Goal: Task Accomplishment & Management: Manage account settings

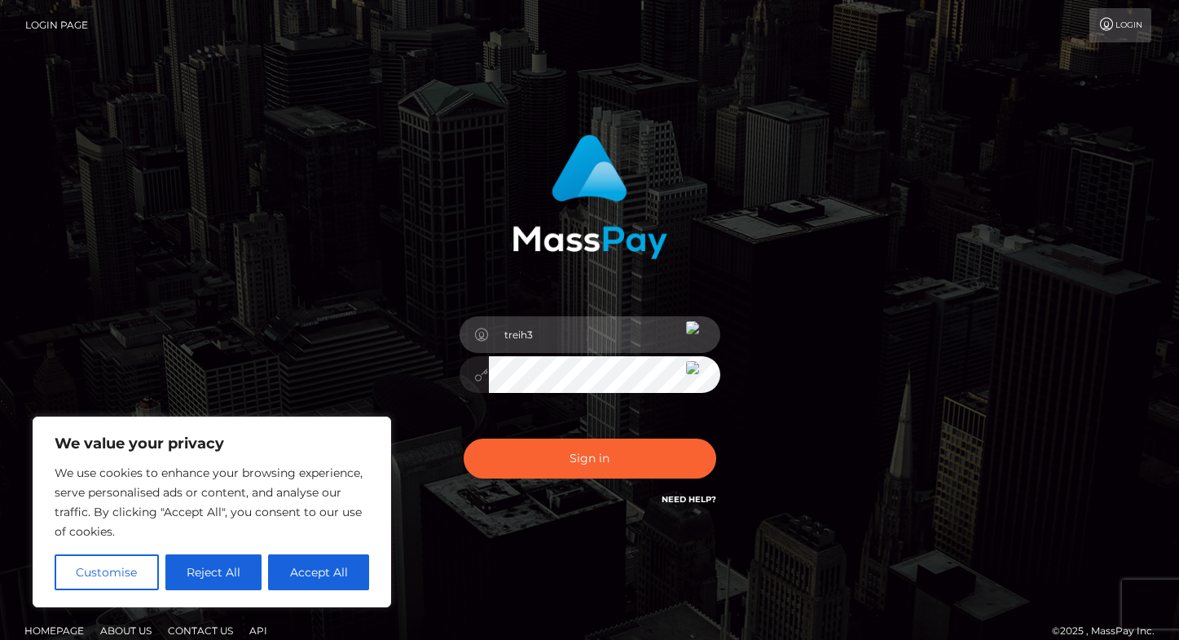
type input "treih3"
click at [976, 481] on div "treih3 Sign in" at bounding box center [590, 329] width 929 height 415
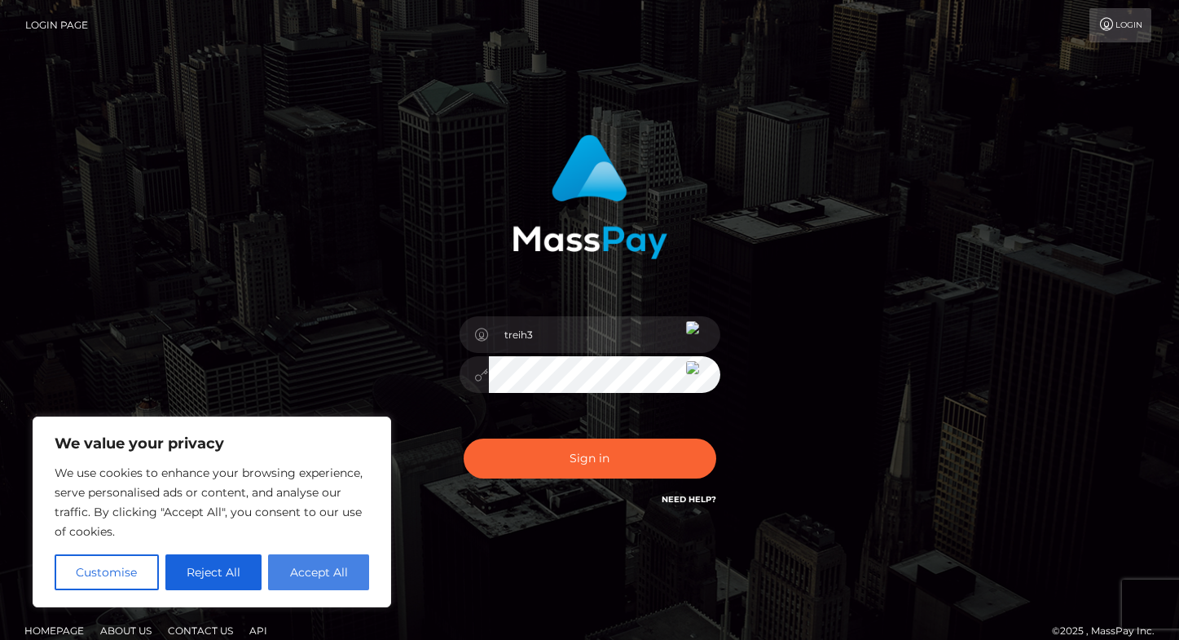
click at [337, 575] on button "Accept All" at bounding box center [318, 572] width 101 height 36
checkbox input "true"
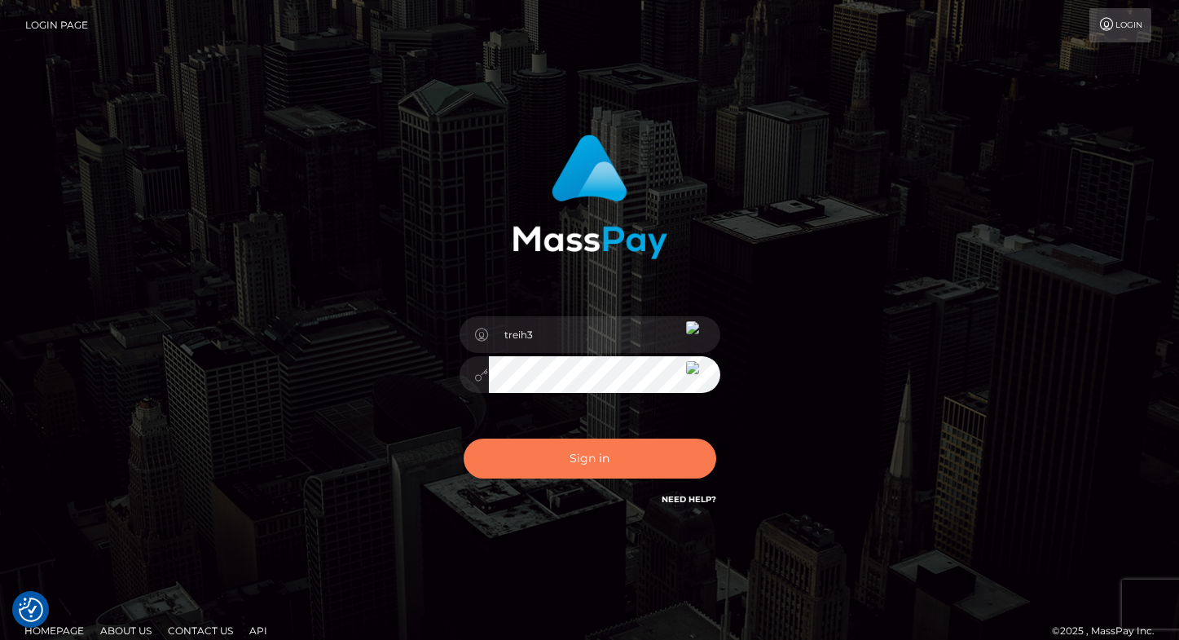
click at [586, 459] on button "Sign in" at bounding box center [590, 459] width 253 height 40
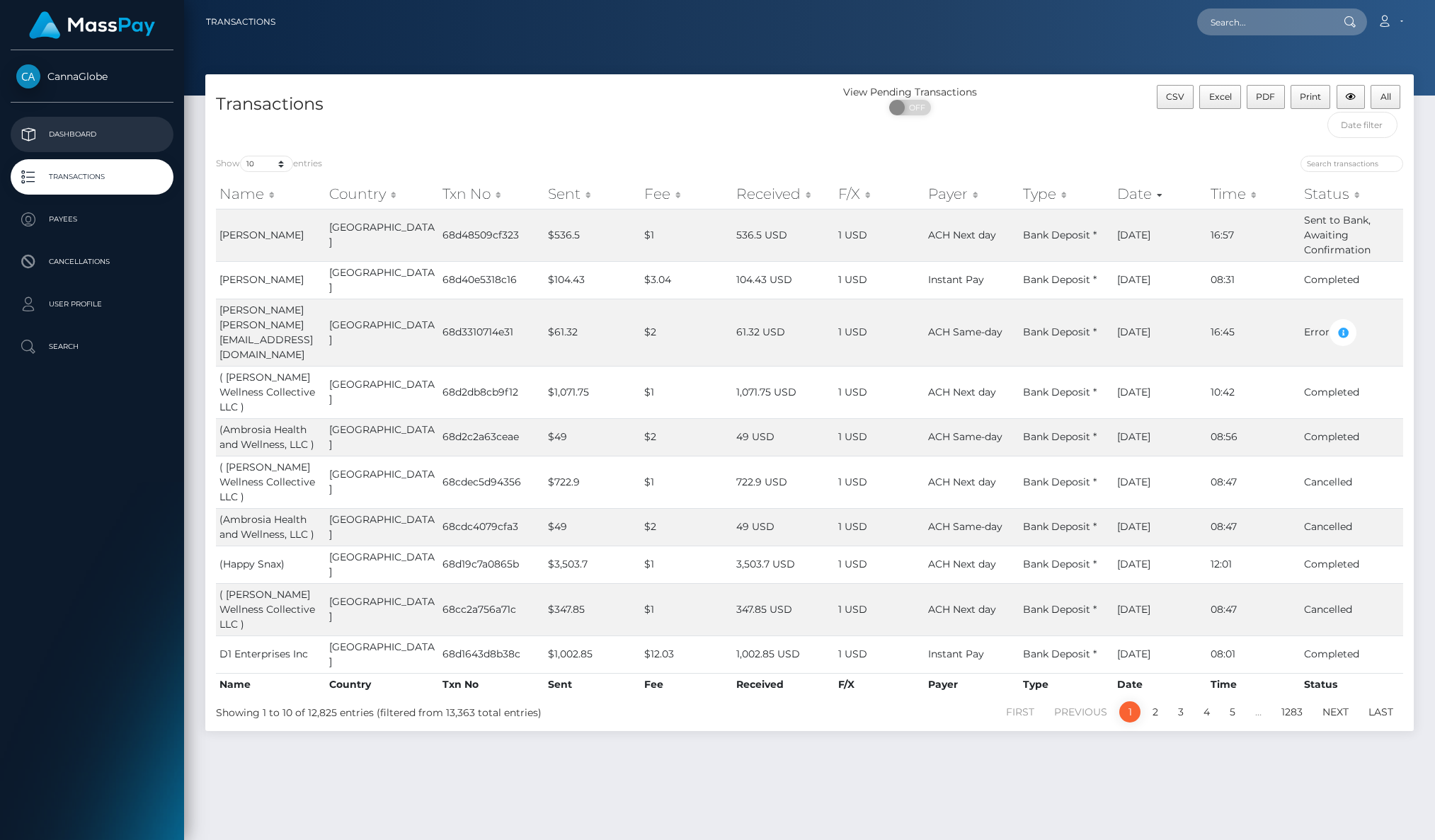
click at [89, 132] on p "Dashboard" at bounding box center [92, 135] width 151 height 21
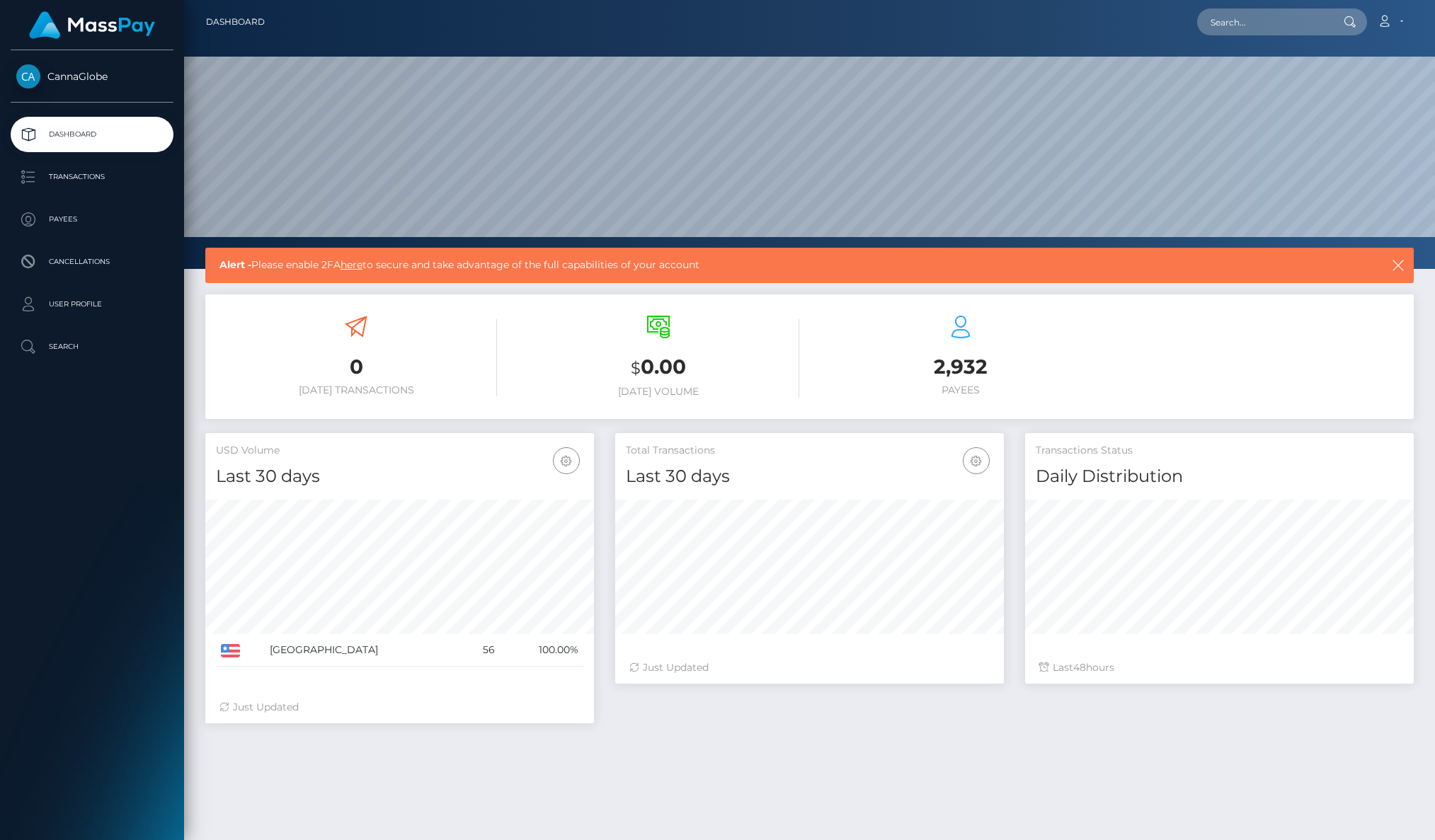
scroll to position [250, 388]
click at [358, 266] on link "here" at bounding box center [351, 265] width 22 height 13
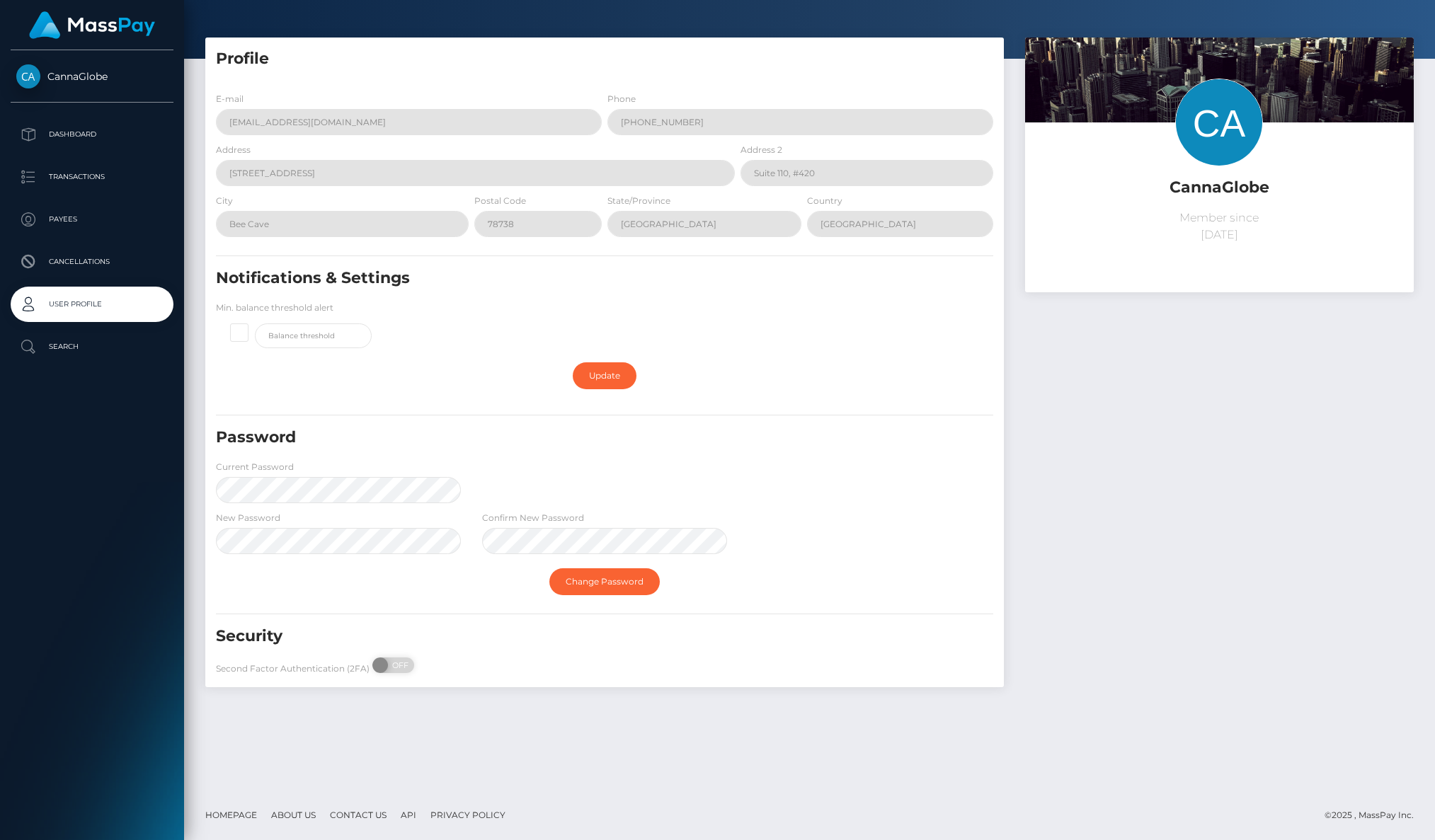
scroll to position [36, 0]
click at [262, 538] on form "E-mail th@cannaglobe.com Phone 214-906-4245‬ Address 15511 Hwy 71 West Address …" at bounding box center [605, 387] width 777 height 590
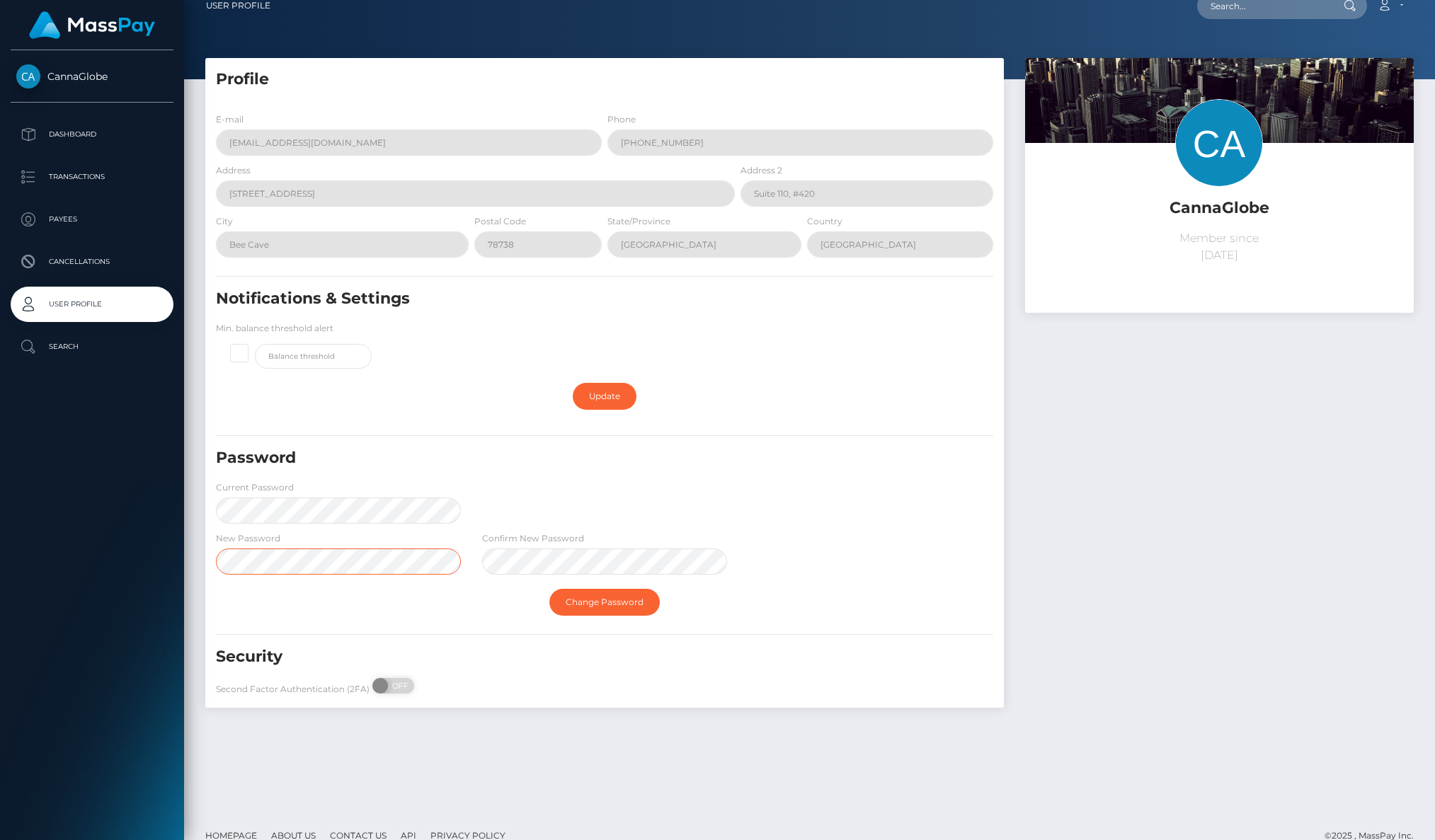
scroll to position [18, 0]
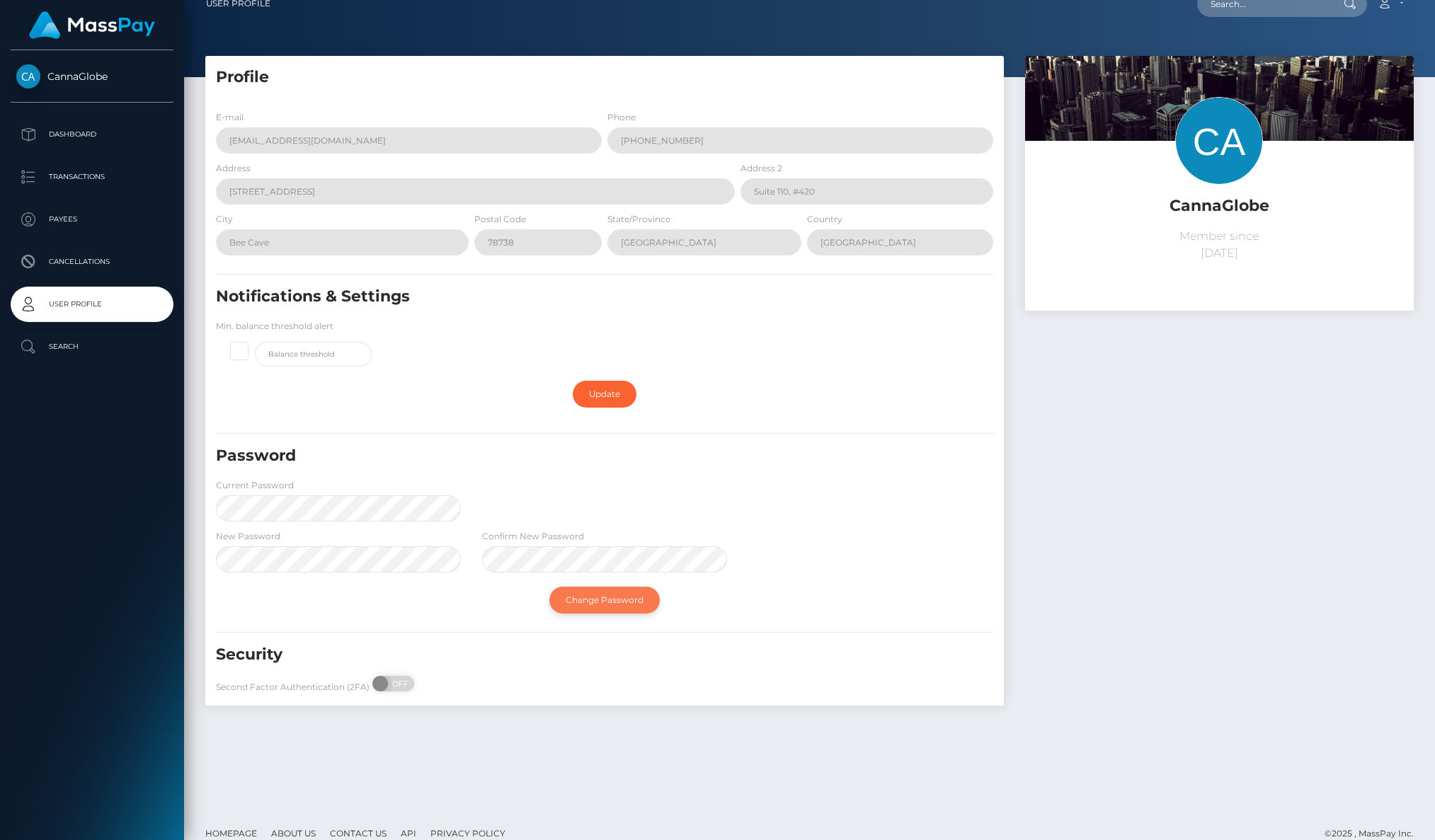
click at [621, 595] on link "Change Password" at bounding box center [604, 600] width 110 height 27
click at [383, 679] on span at bounding box center [382, 684] width 19 height 16
drag, startPoint x: 385, startPoint y: 679, endPoint x: 412, endPoint y: 679, distance: 27.0
click at [412, 679] on div "Second Factor Authentication (2FA) ON OFF" at bounding box center [338, 687] width 266 height 23
click at [405, 677] on span "OFF" at bounding box center [398, 684] width 36 height 16
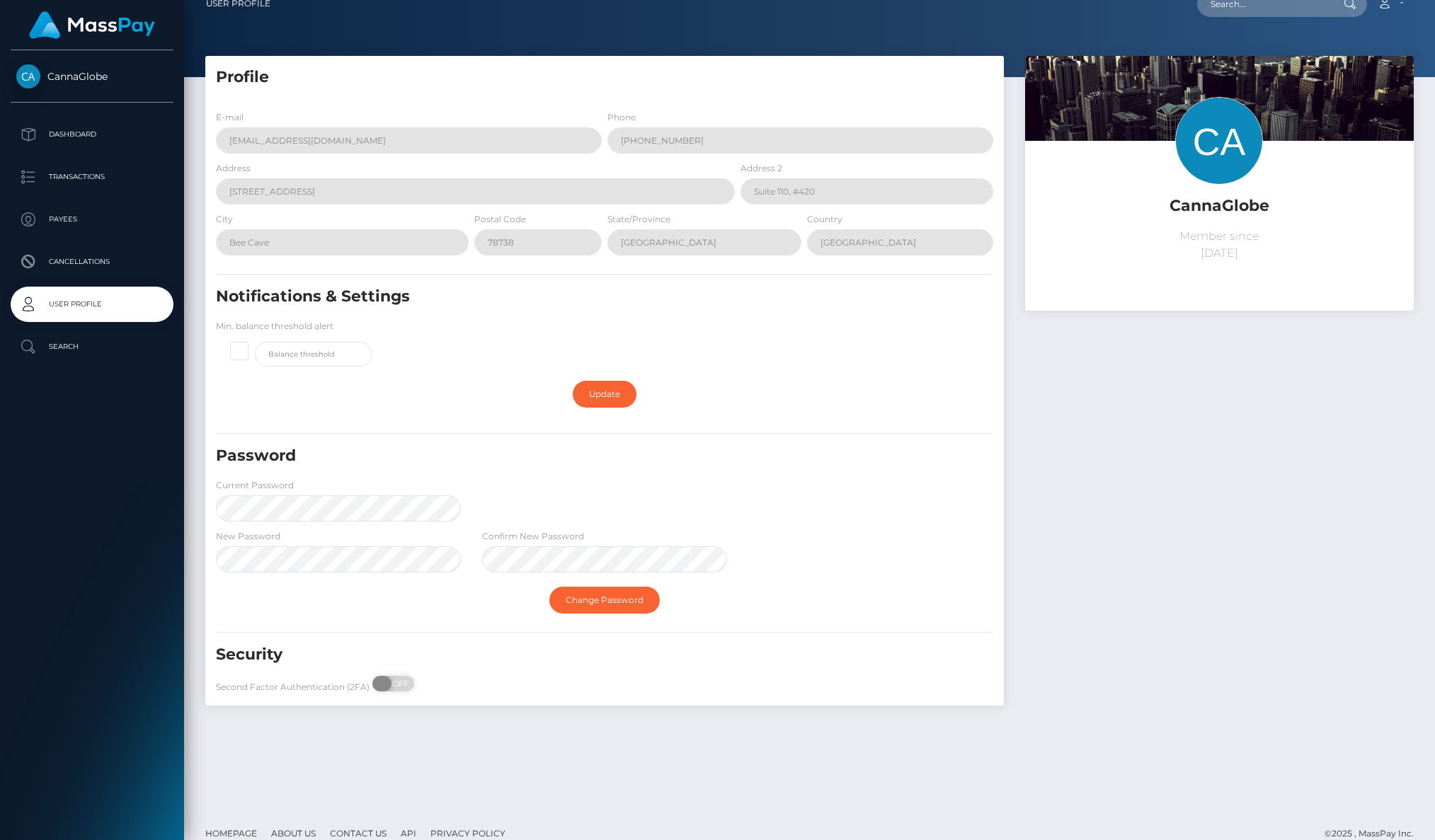
checkbox input "true"
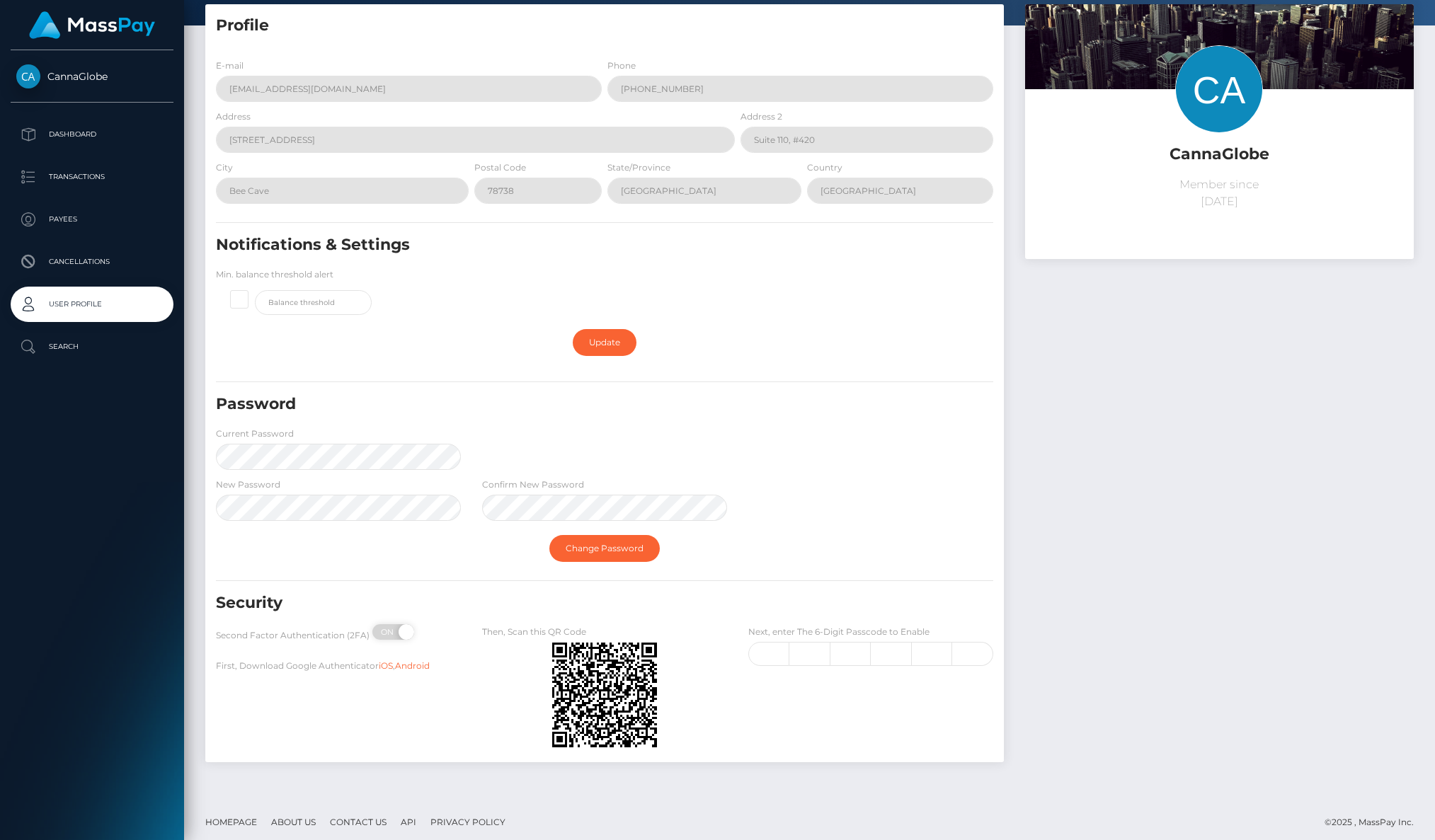
scroll to position [69, 0]
click at [770, 645] on input "text" at bounding box center [769, 655] width 41 height 24
type input "8"
type input "0"
type input "3"
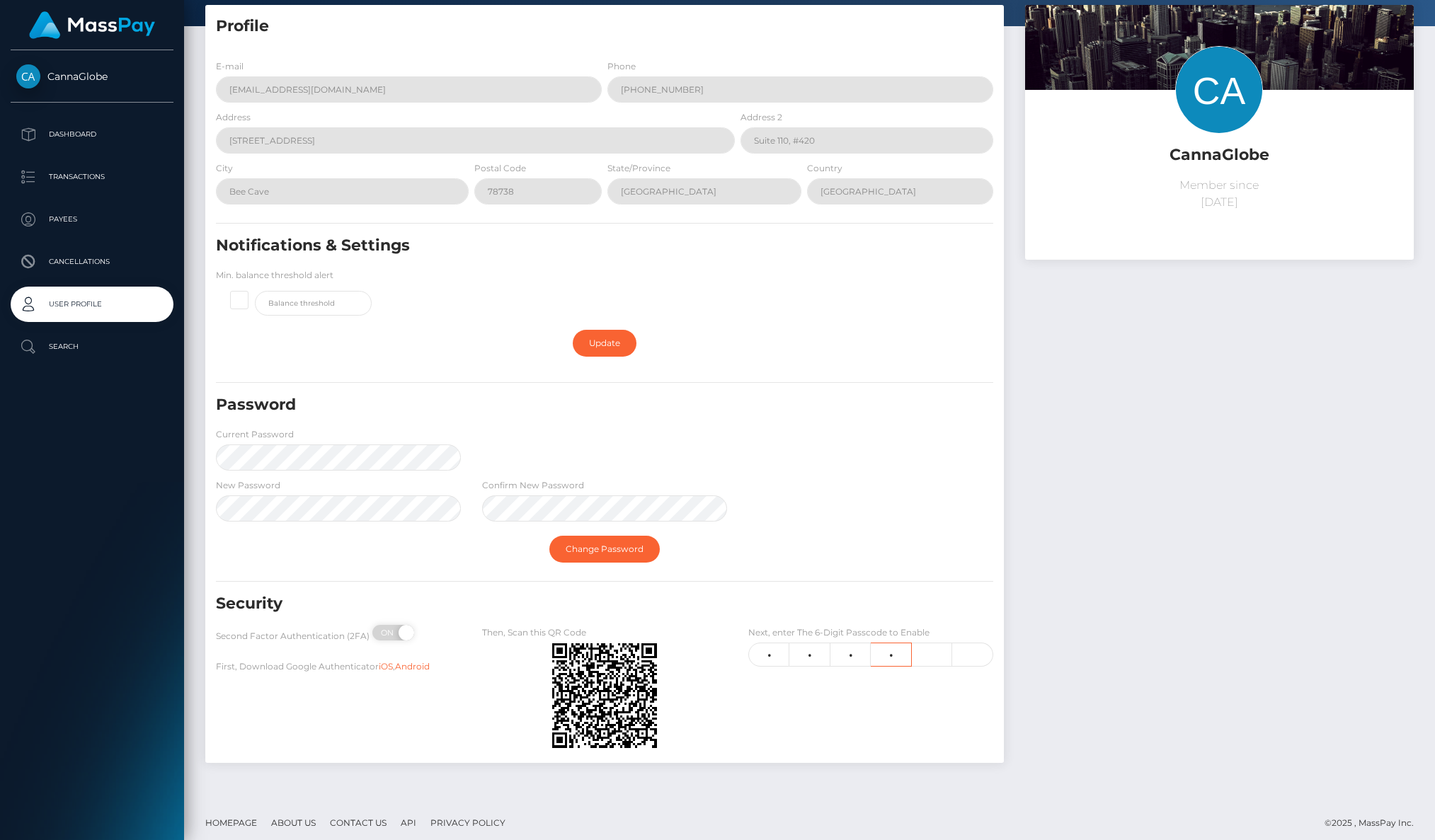
type input "3"
type input "5"
type input "9"
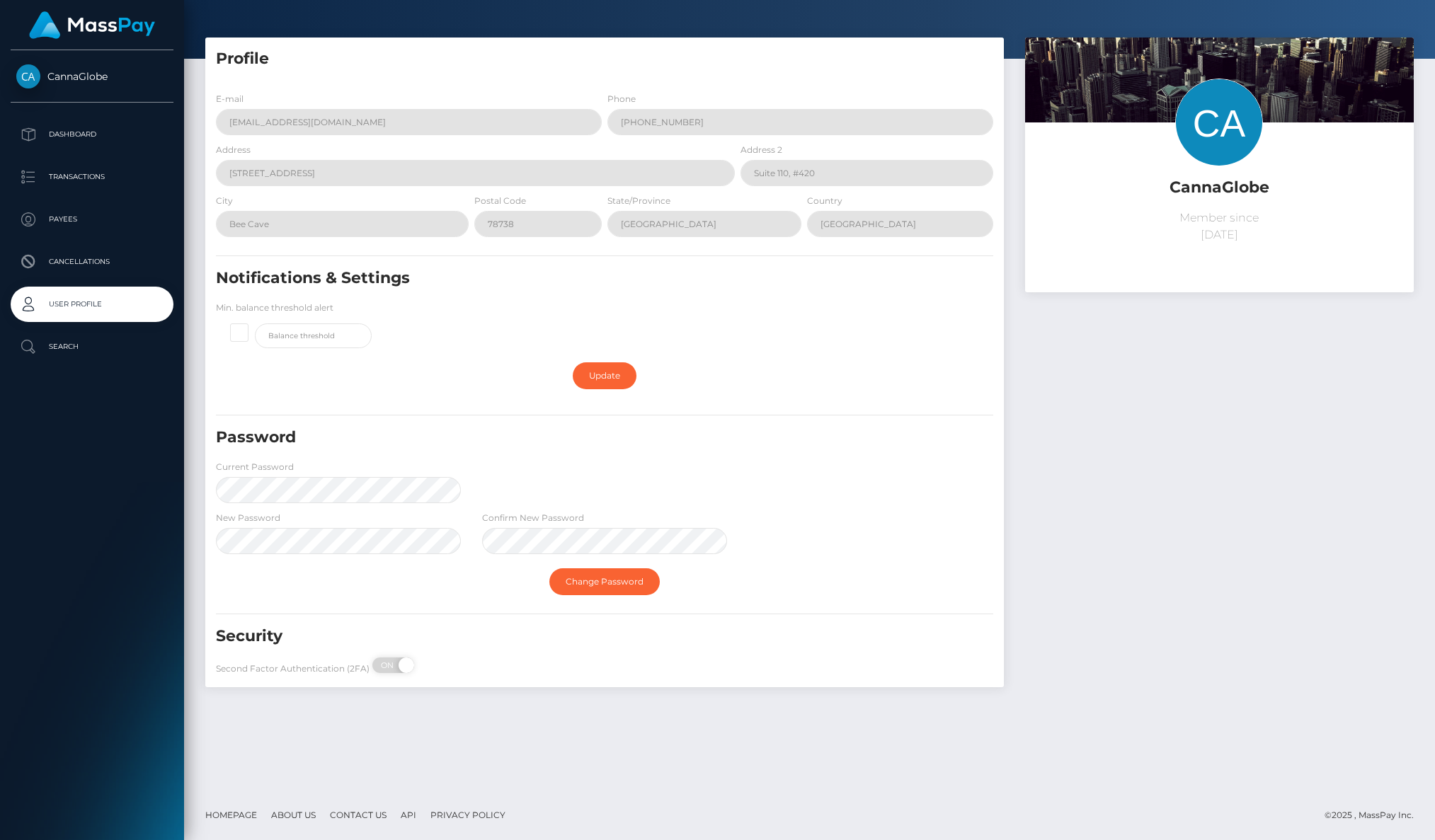
scroll to position [36, 0]
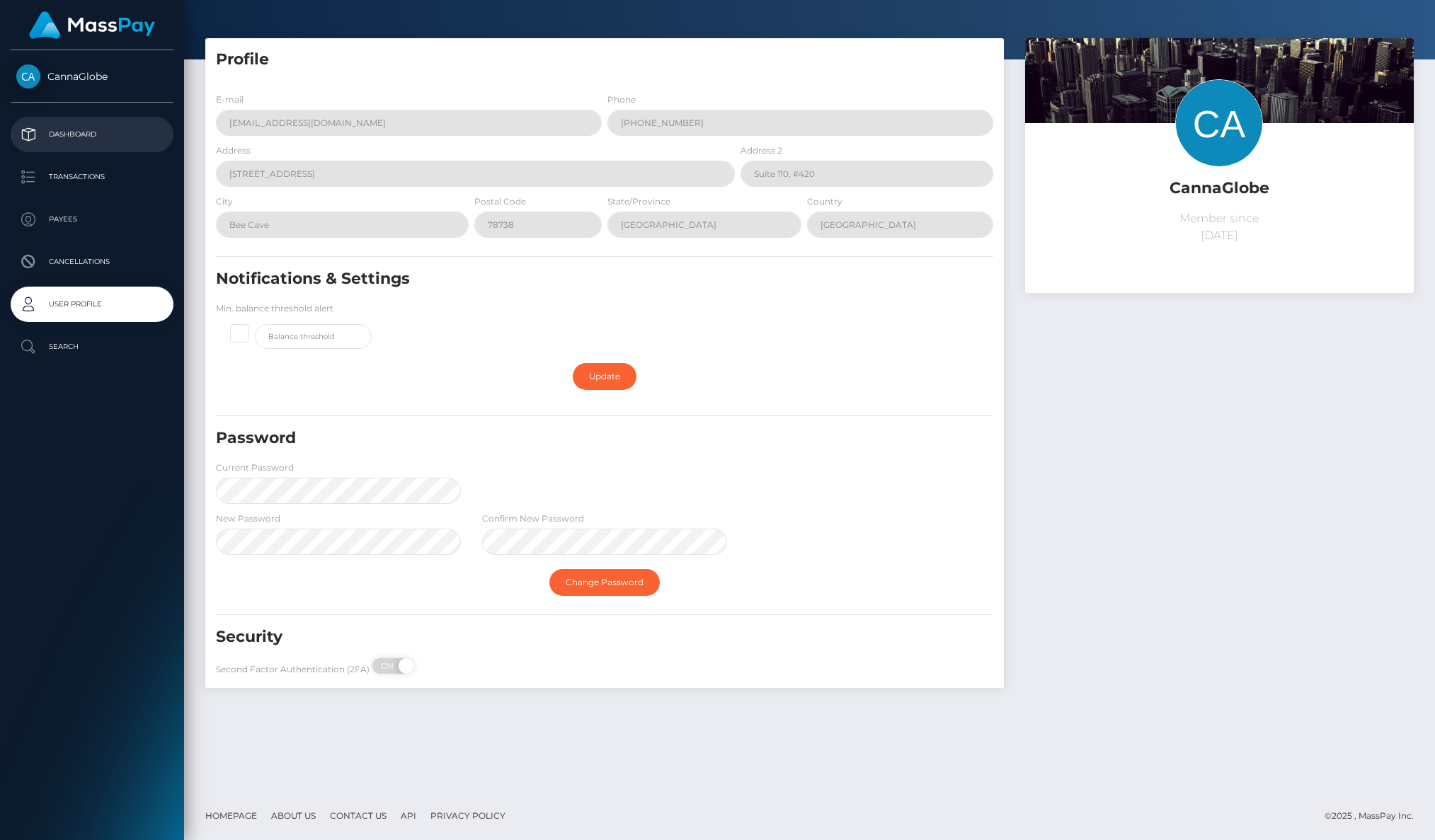
click at [90, 136] on p "Dashboard" at bounding box center [92, 135] width 151 height 21
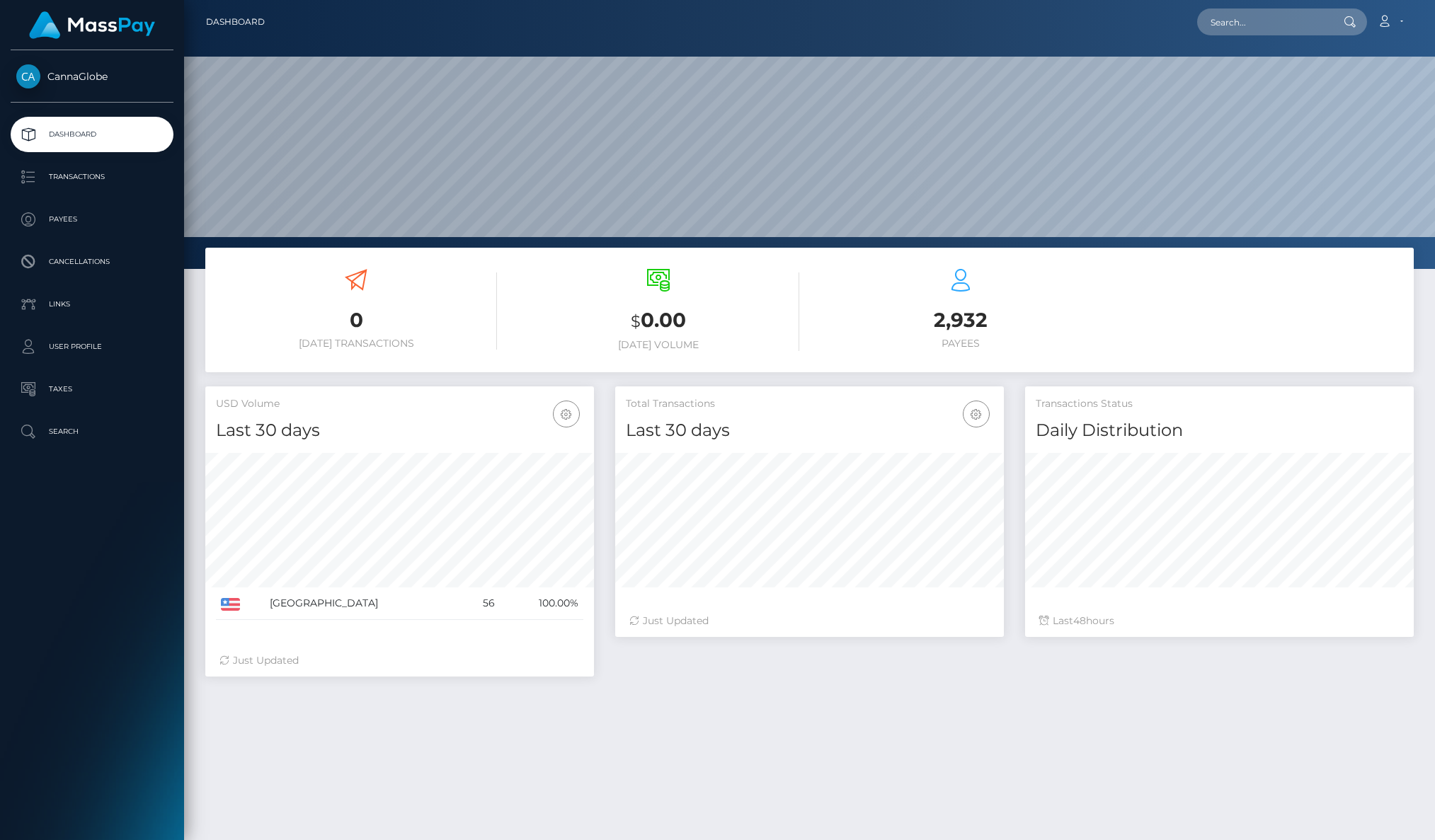
scroll to position [250, 388]
click at [63, 389] on p "Taxes" at bounding box center [92, 389] width 151 height 21
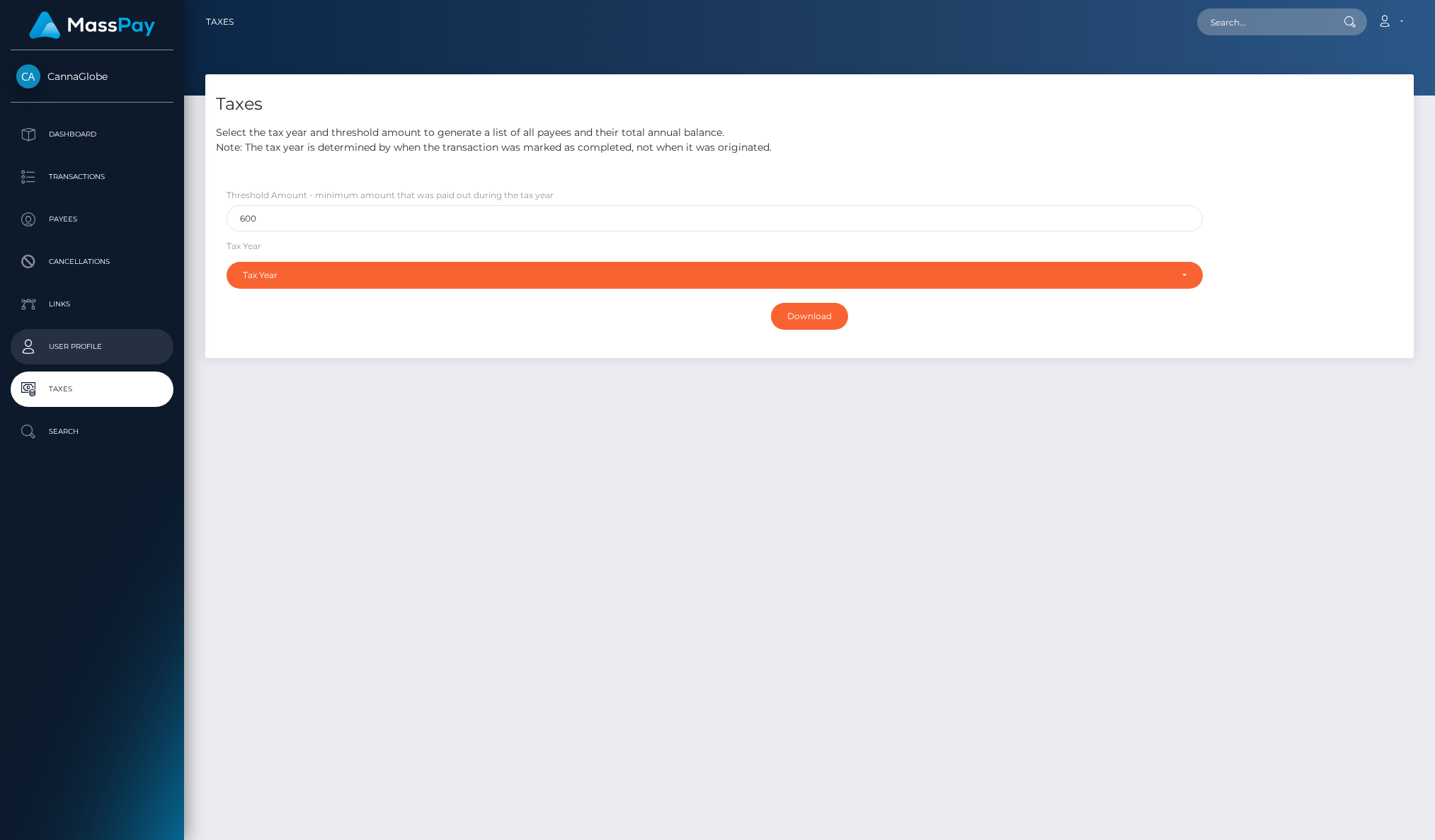
click at [87, 348] on p "User Profile" at bounding box center [92, 347] width 151 height 21
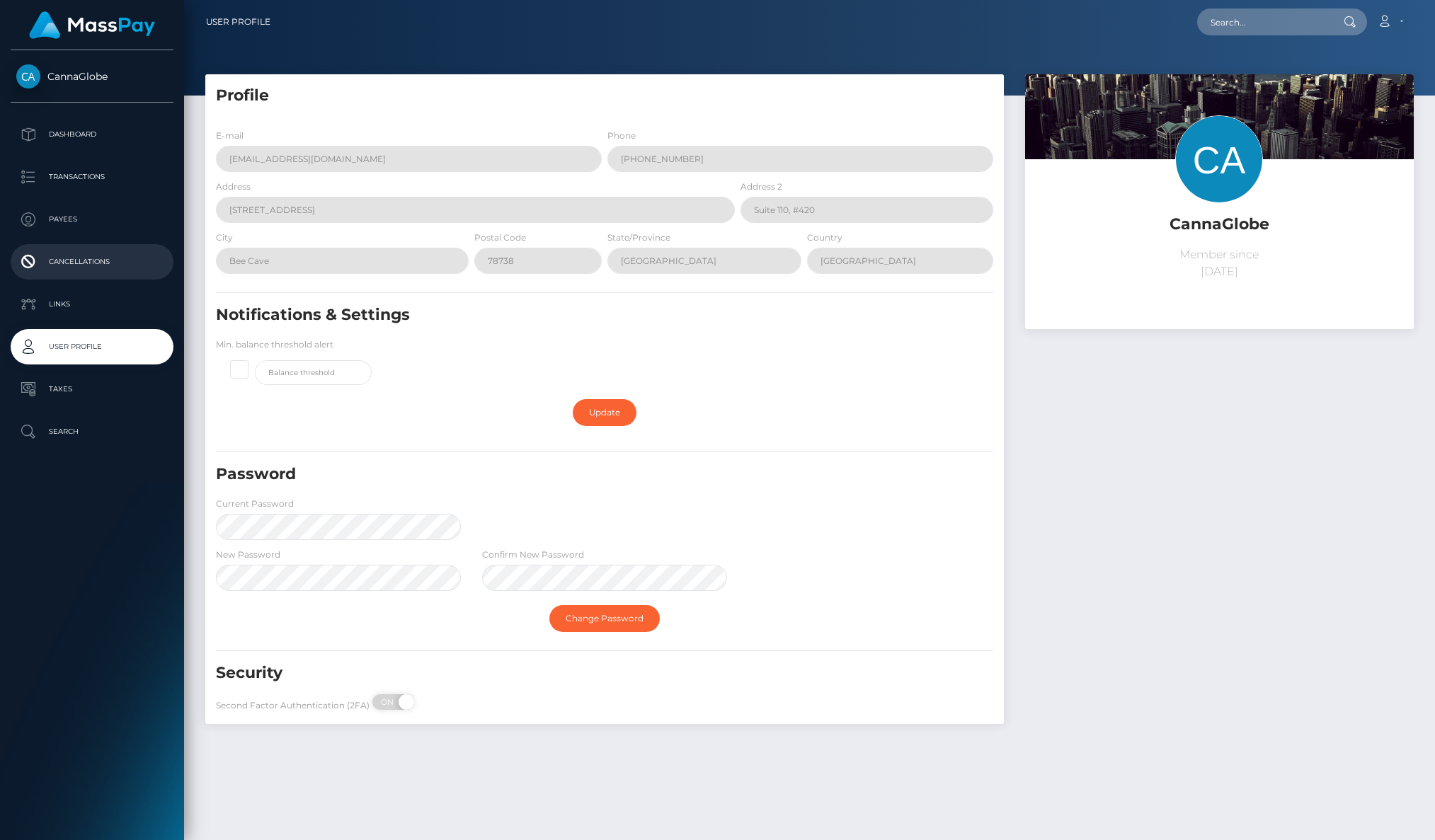
click at [83, 261] on p "Cancellations" at bounding box center [92, 261] width 151 height 21
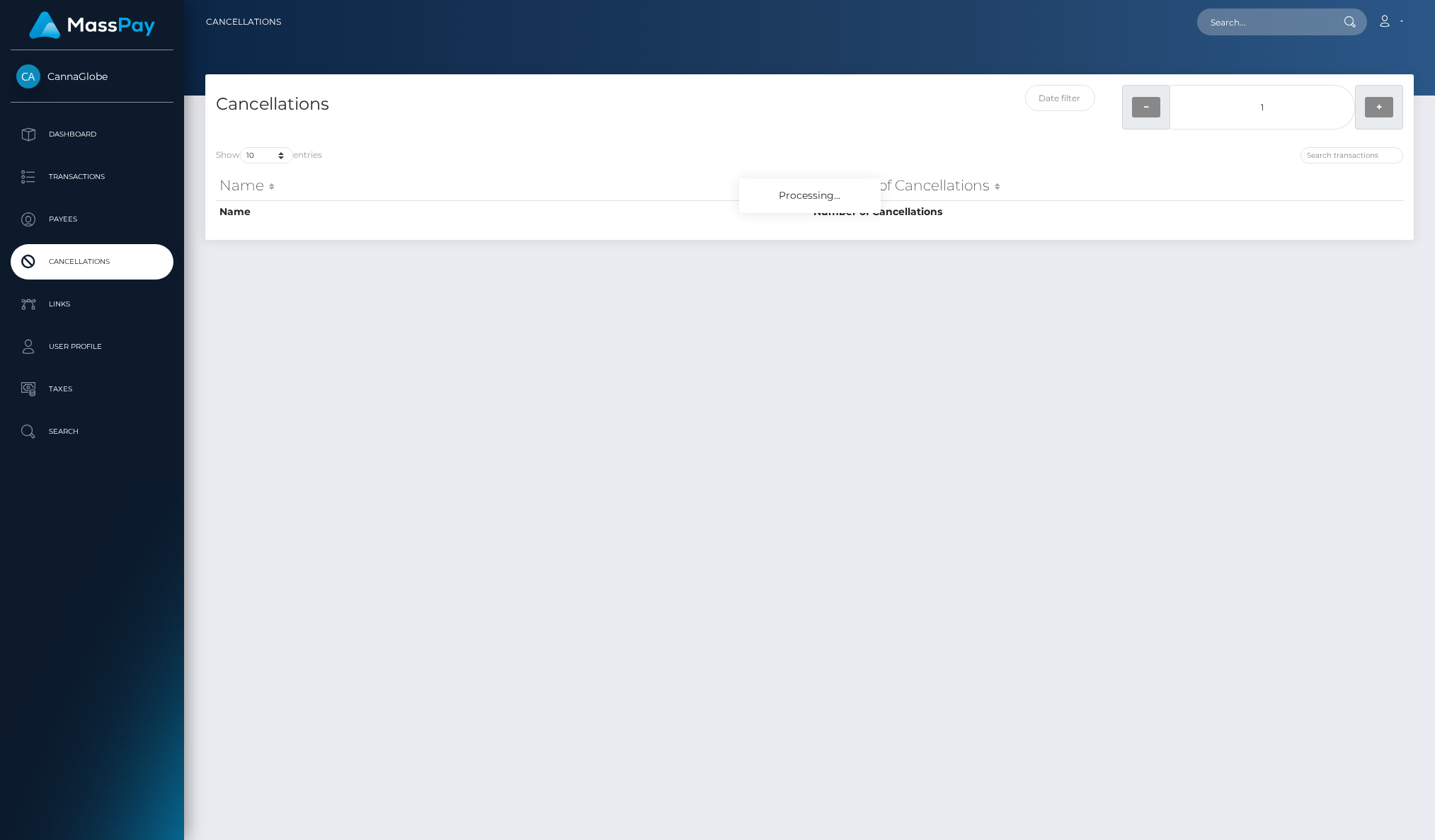
click at [60, 219] on p "Payees" at bounding box center [92, 219] width 151 height 21
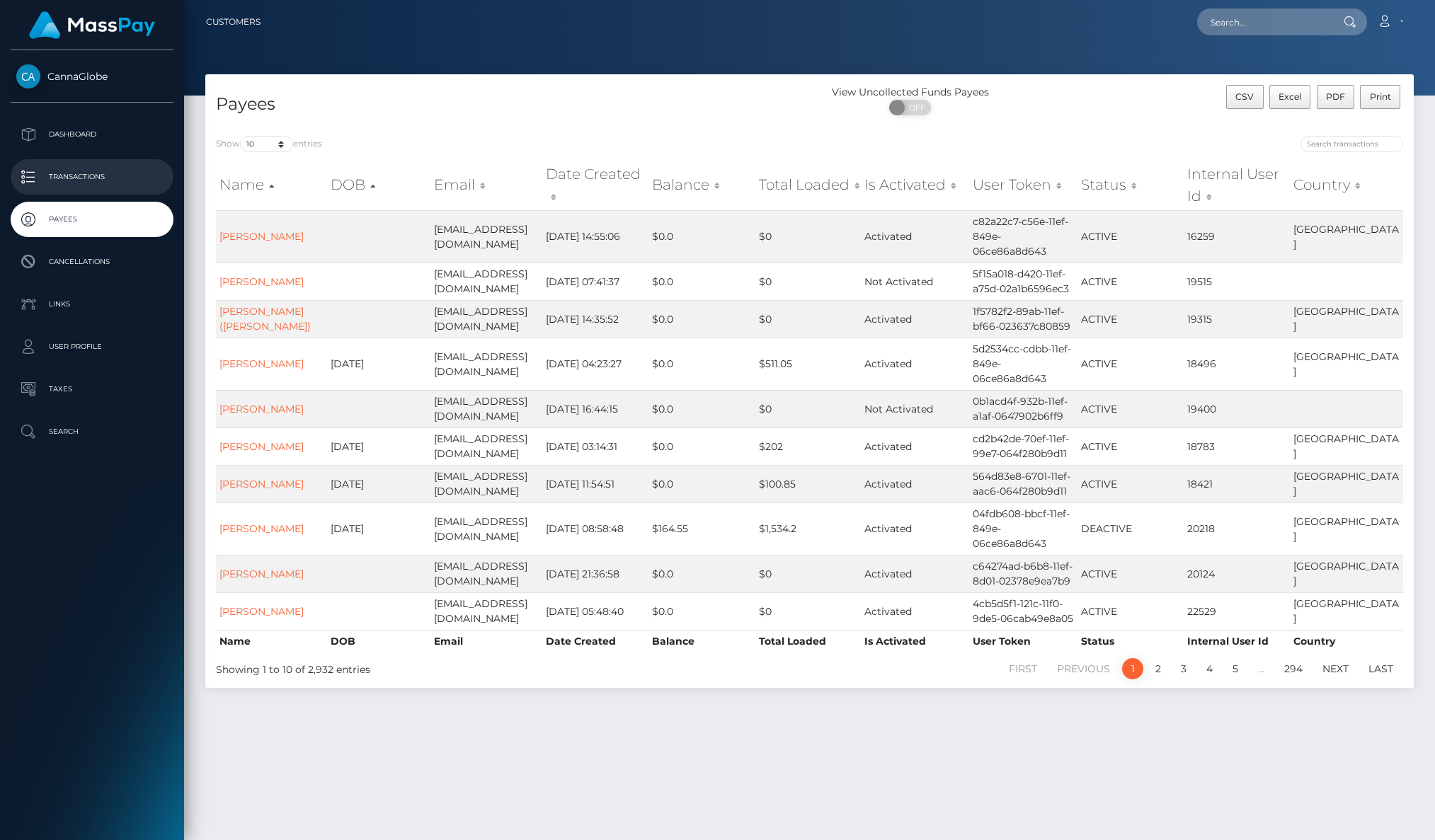
click at [78, 175] on p "Transactions" at bounding box center [92, 177] width 151 height 21
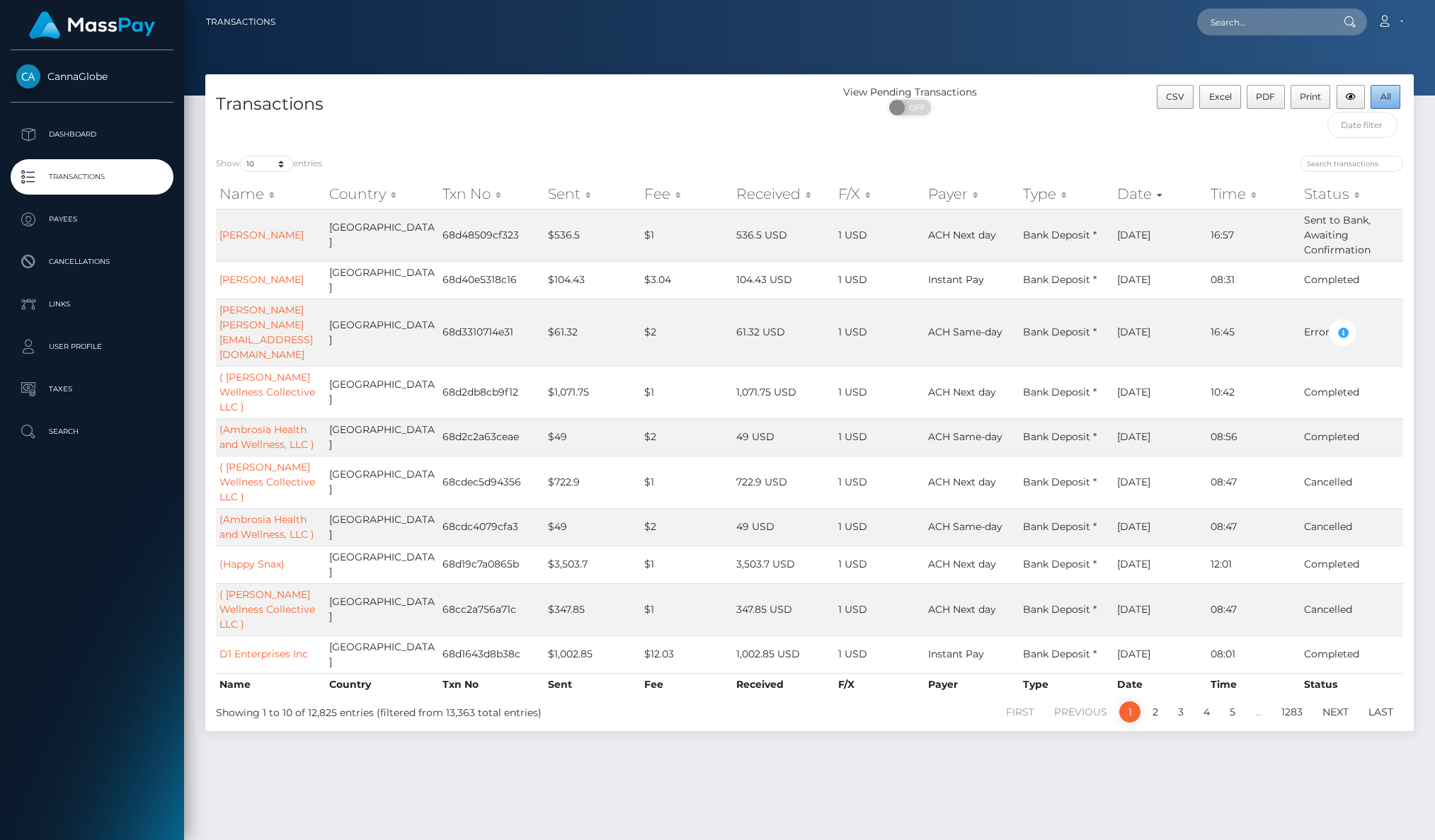
click at [1387, 100] on span "All" at bounding box center [1385, 96] width 10 height 10
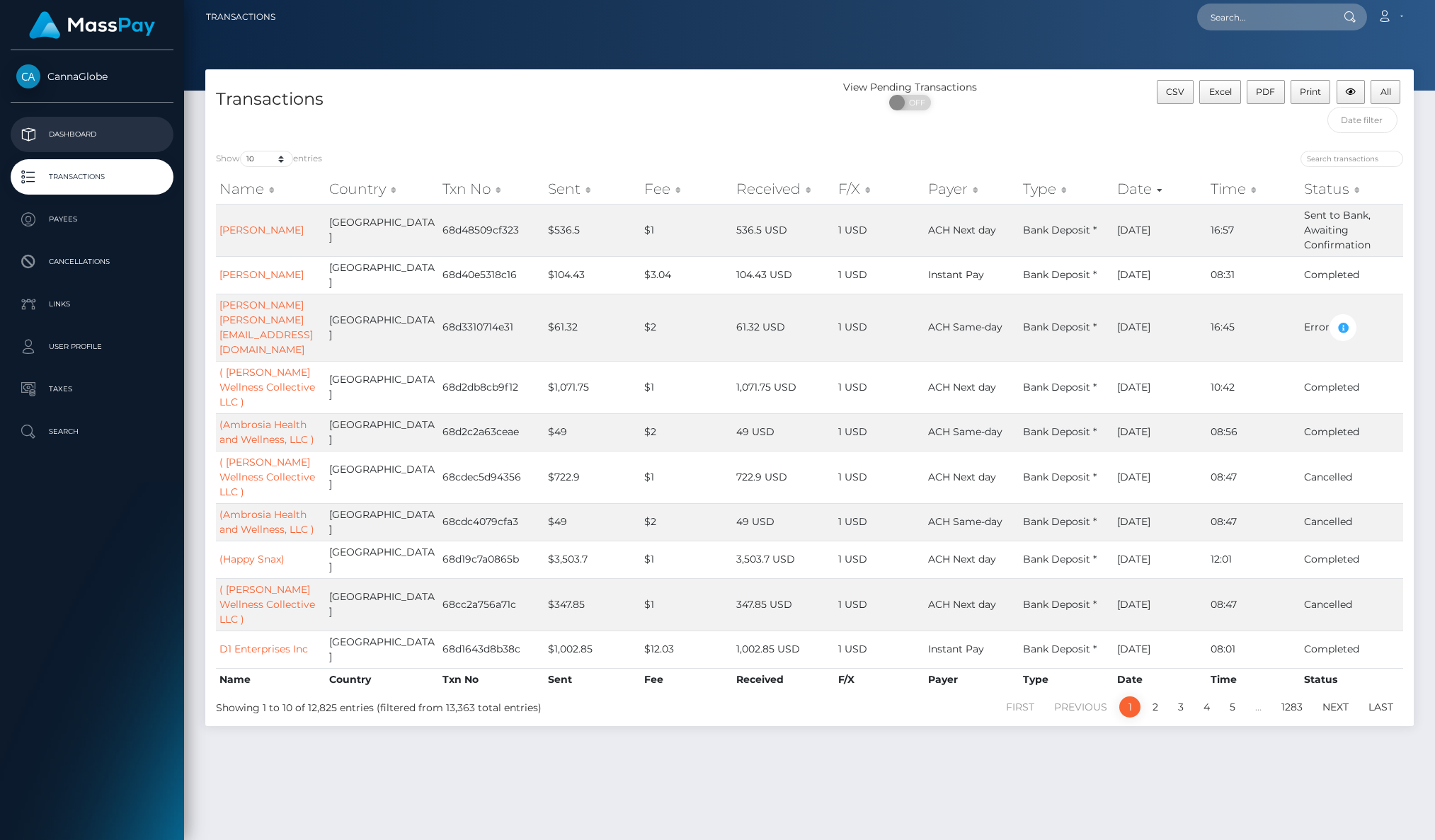
click at [76, 134] on p "Dashboard" at bounding box center [92, 135] width 151 height 21
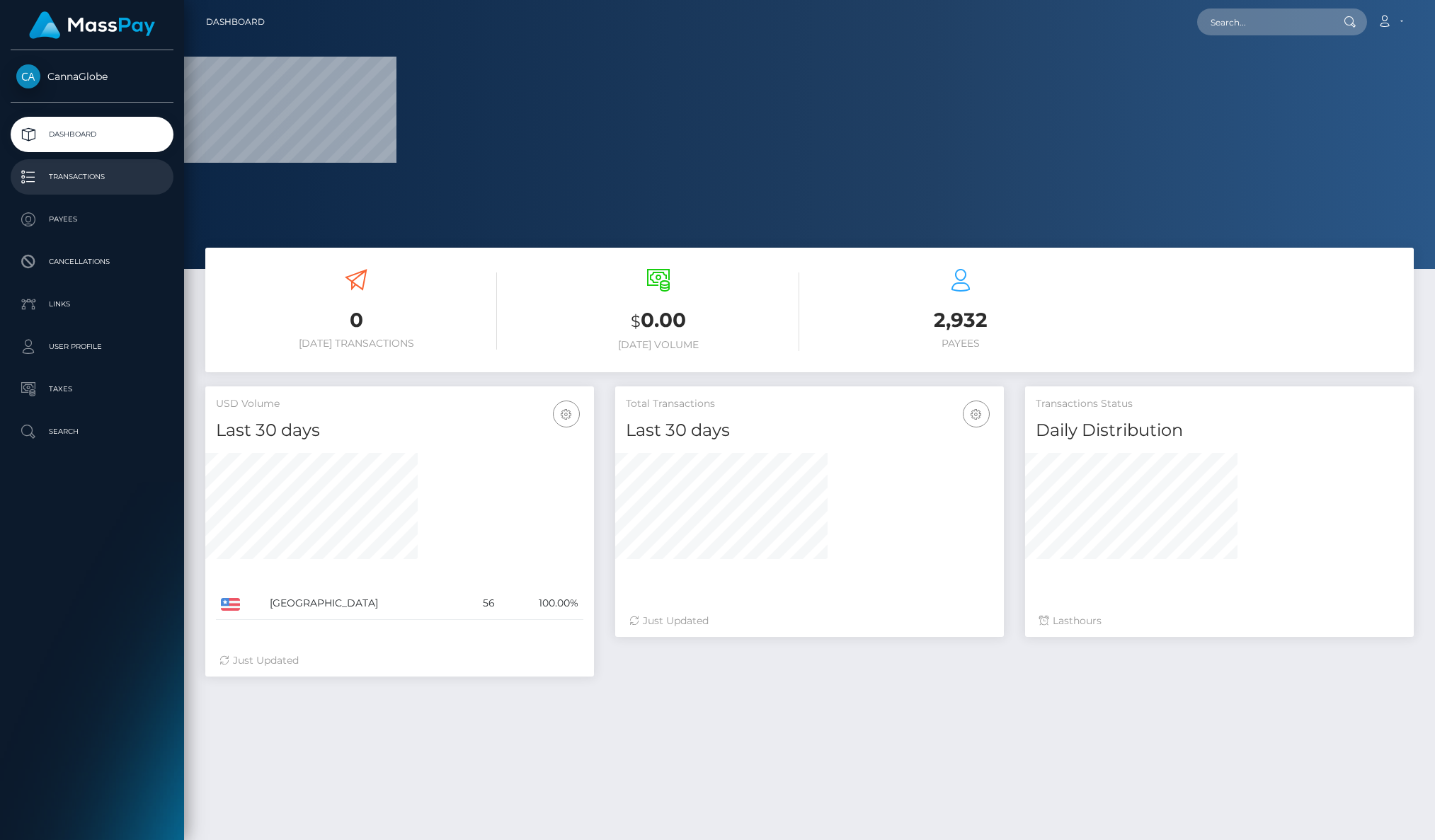
click at [67, 178] on p "Transactions" at bounding box center [92, 177] width 151 height 21
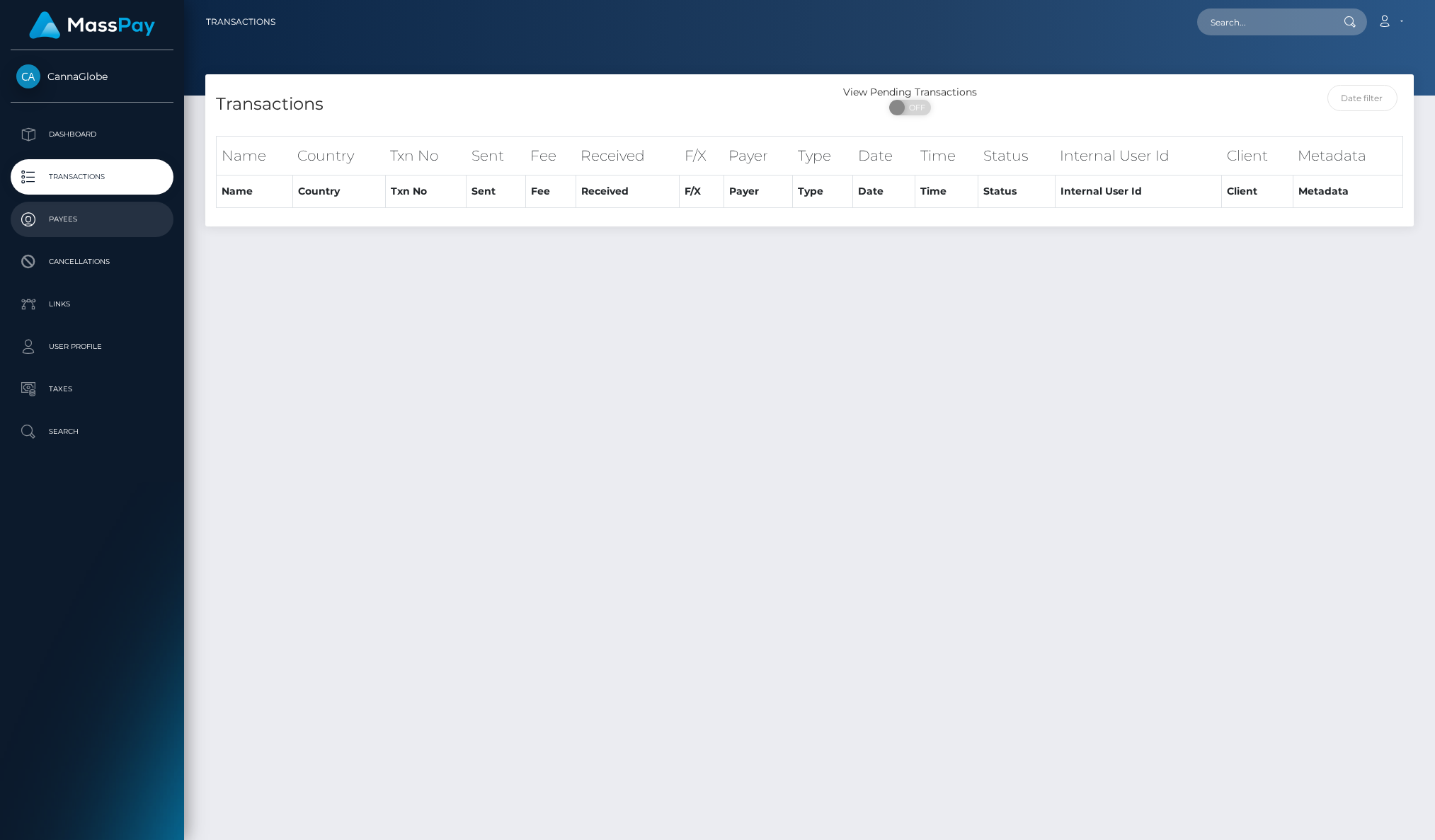
click at [63, 220] on p "Payees" at bounding box center [92, 219] width 151 height 21
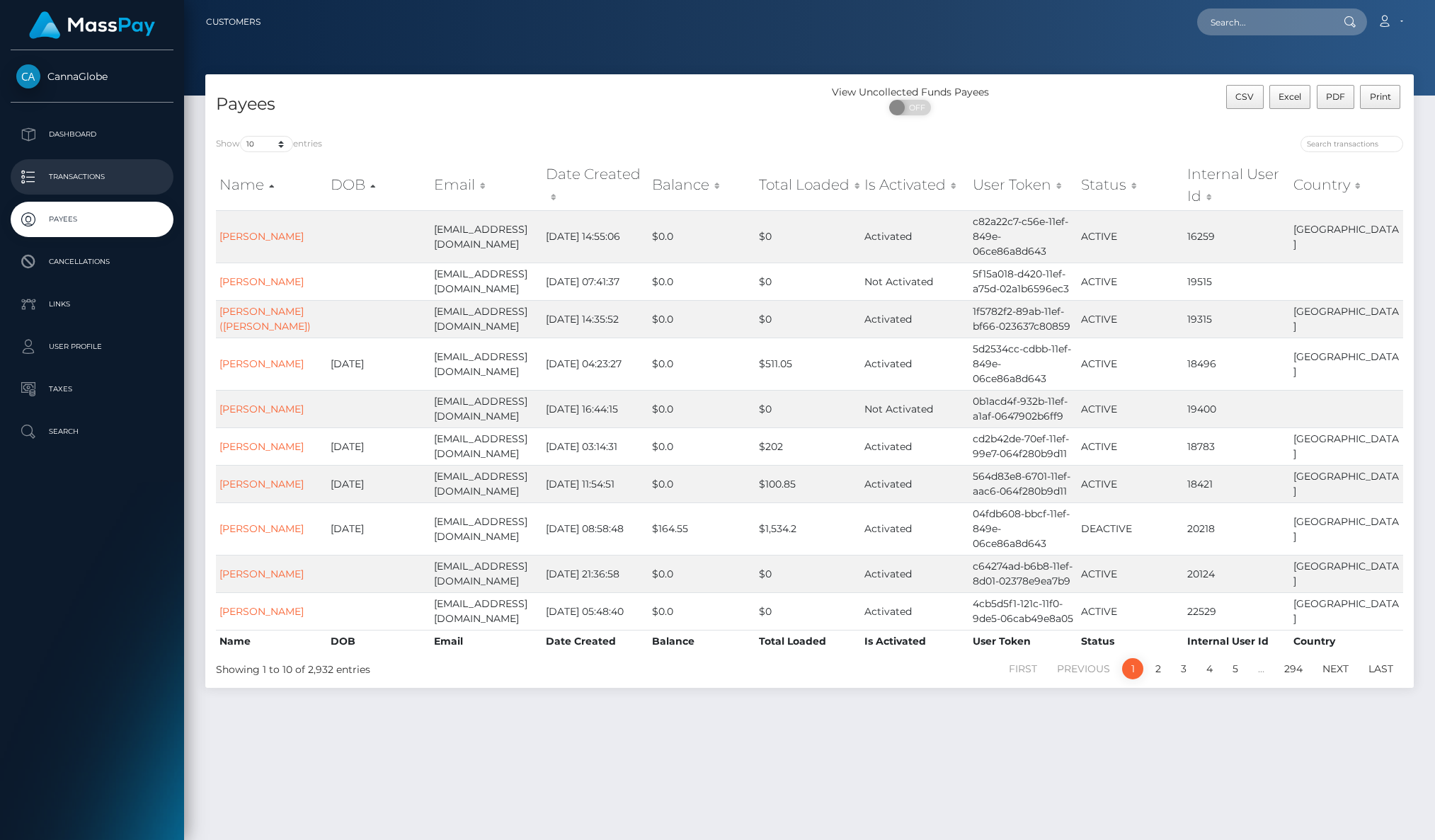
click at [89, 179] on p "Transactions" at bounding box center [92, 177] width 151 height 21
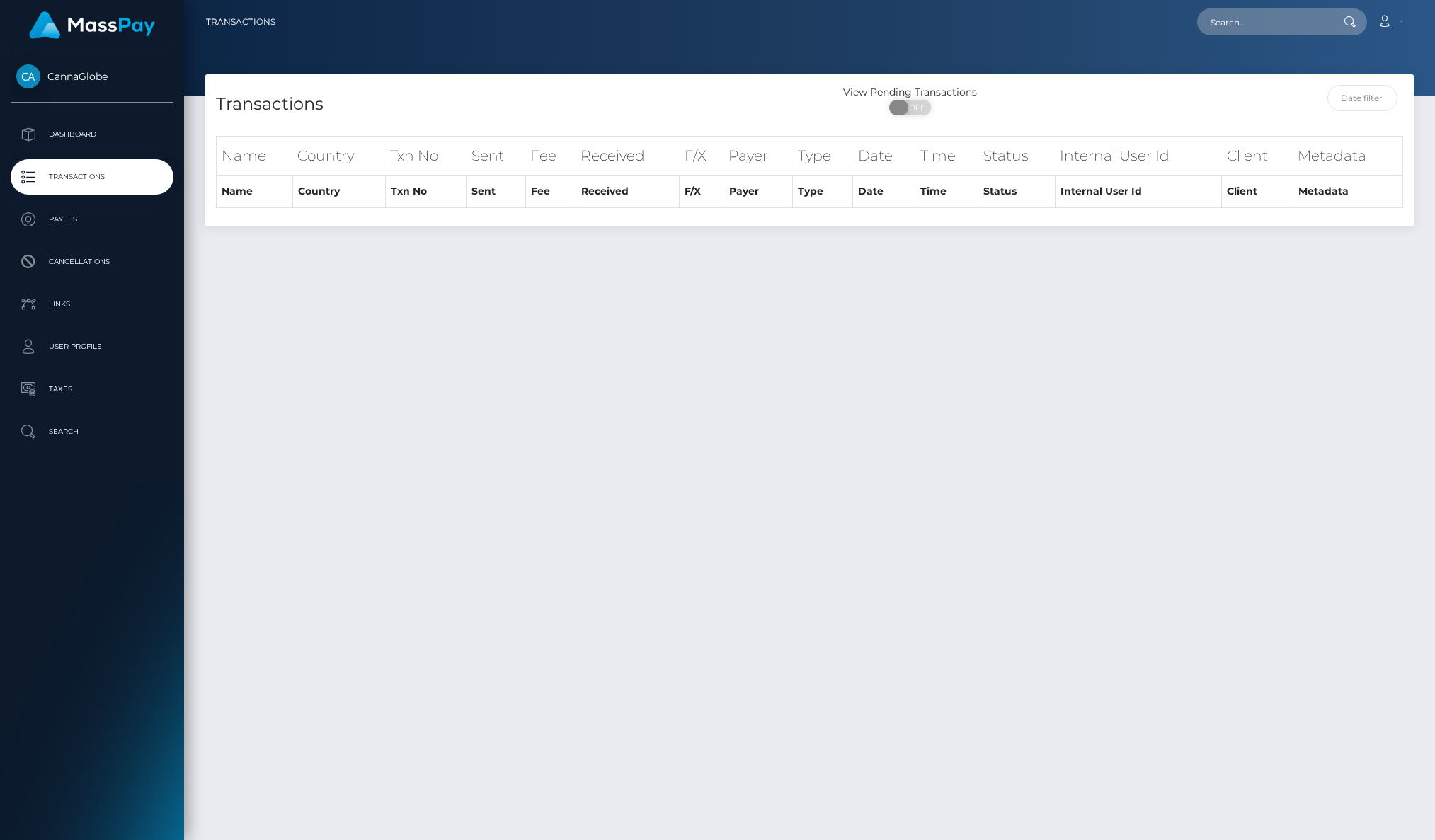
click at [899, 109] on span at bounding box center [899, 108] width 19 height 16
checkbox input "true"
click at [1365, 103] on input "text" at bounding box center [1362, 98] width 70 height 26
click at [247, 24] on link "Transactions" at bounding box center [241, 22] width 69 height 30
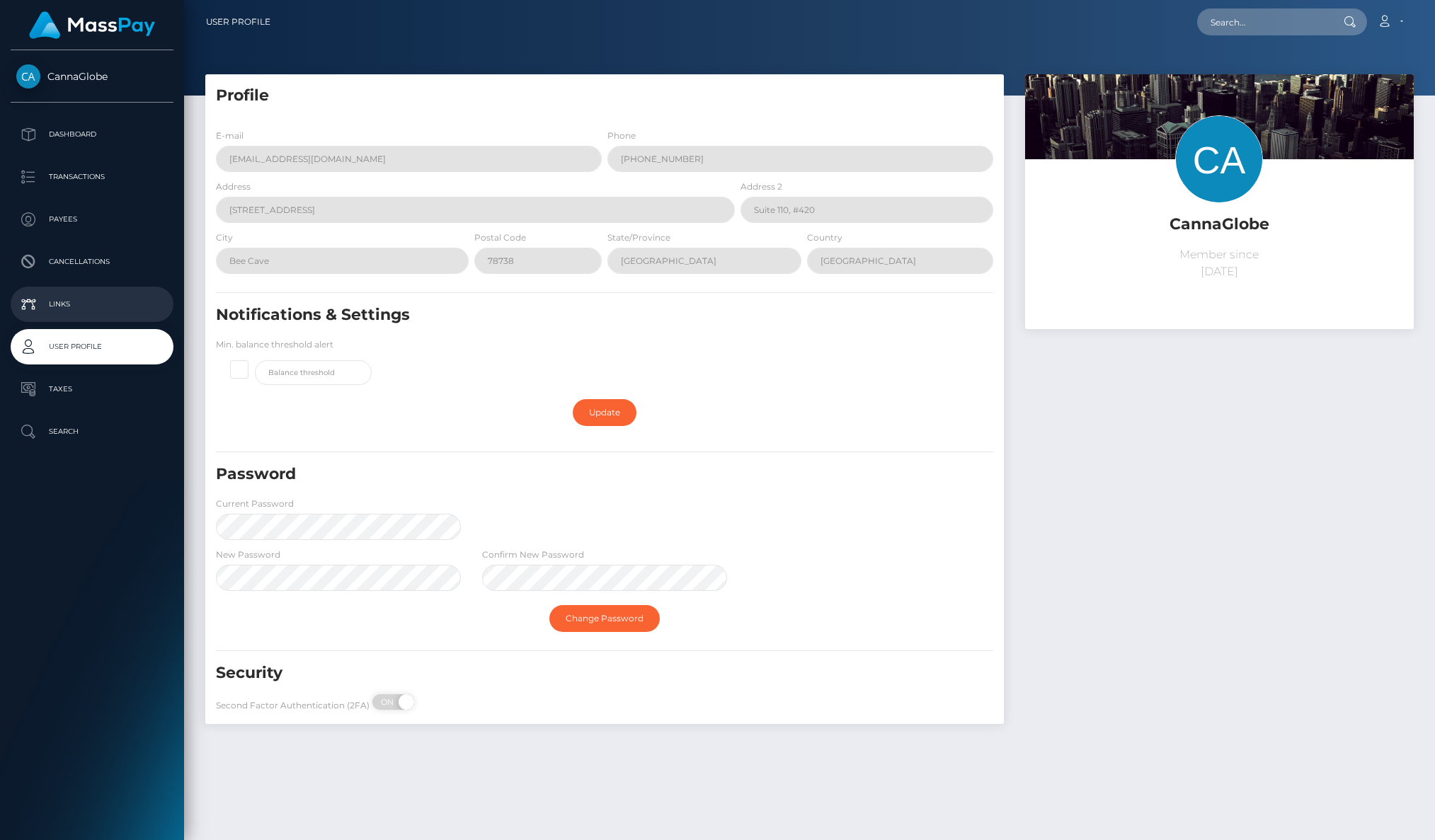
click at [60, 304] on p "Links" at bounding box center [92, 304] width 151 height 21
click at [68, 217] on p "Payees" at bounding box center [92, 219] width 151 height 21
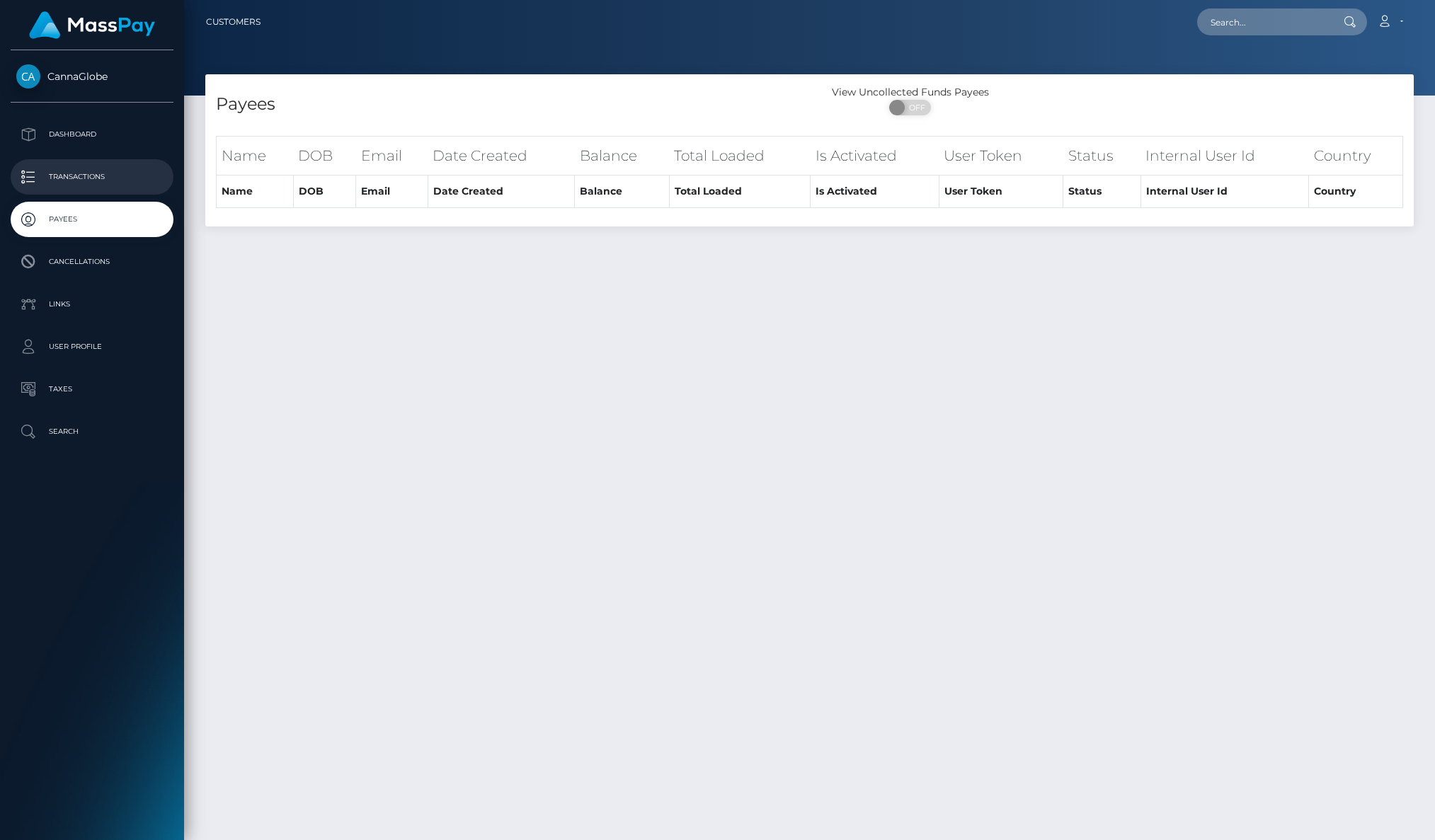
click at [83, 179] on p "Transactions" at bounding box center [92, 177] width 151 height 21
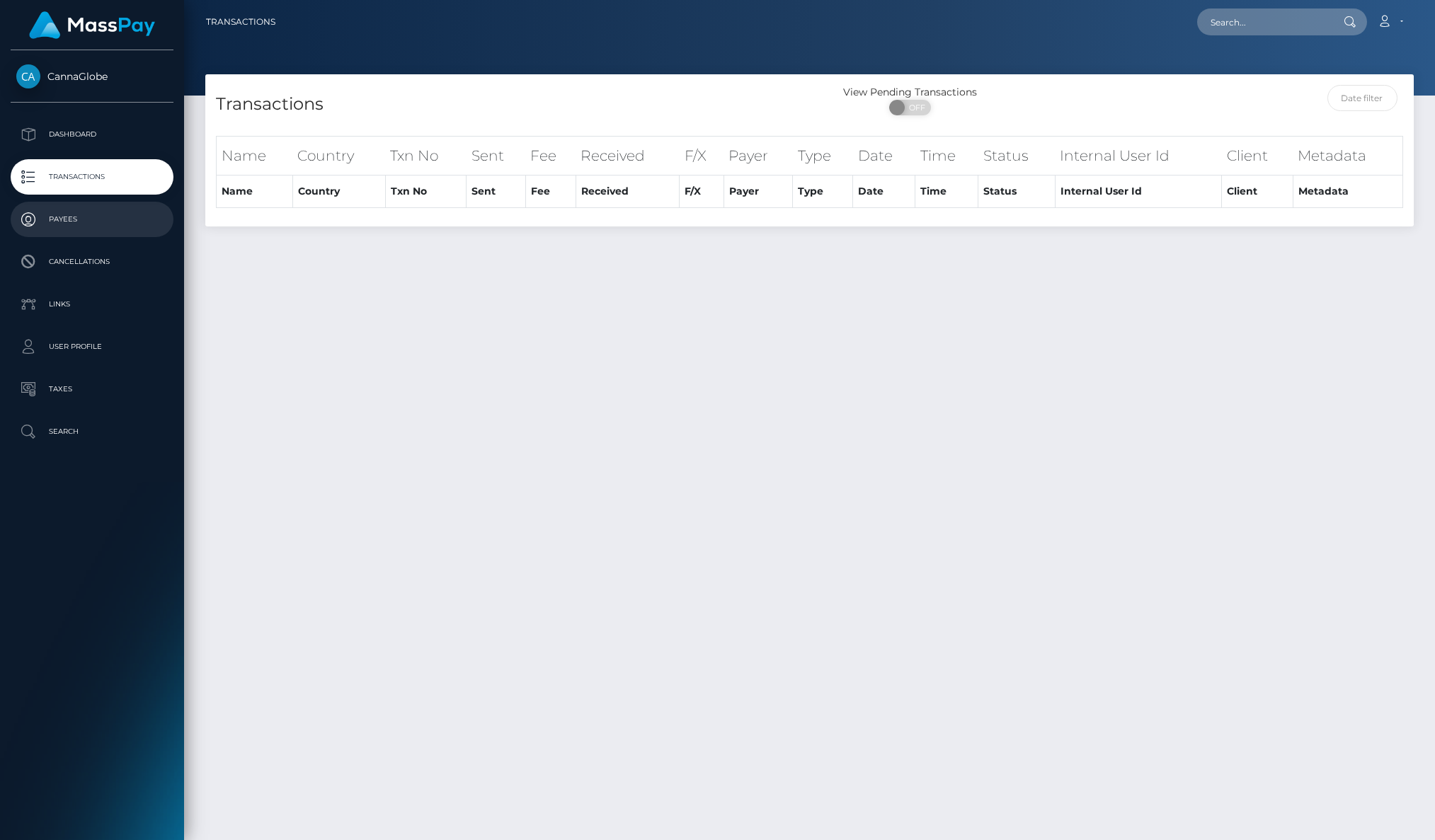
click at [64, 219] on p "Payees" at bounding box center [92, 219] width 151 height 21
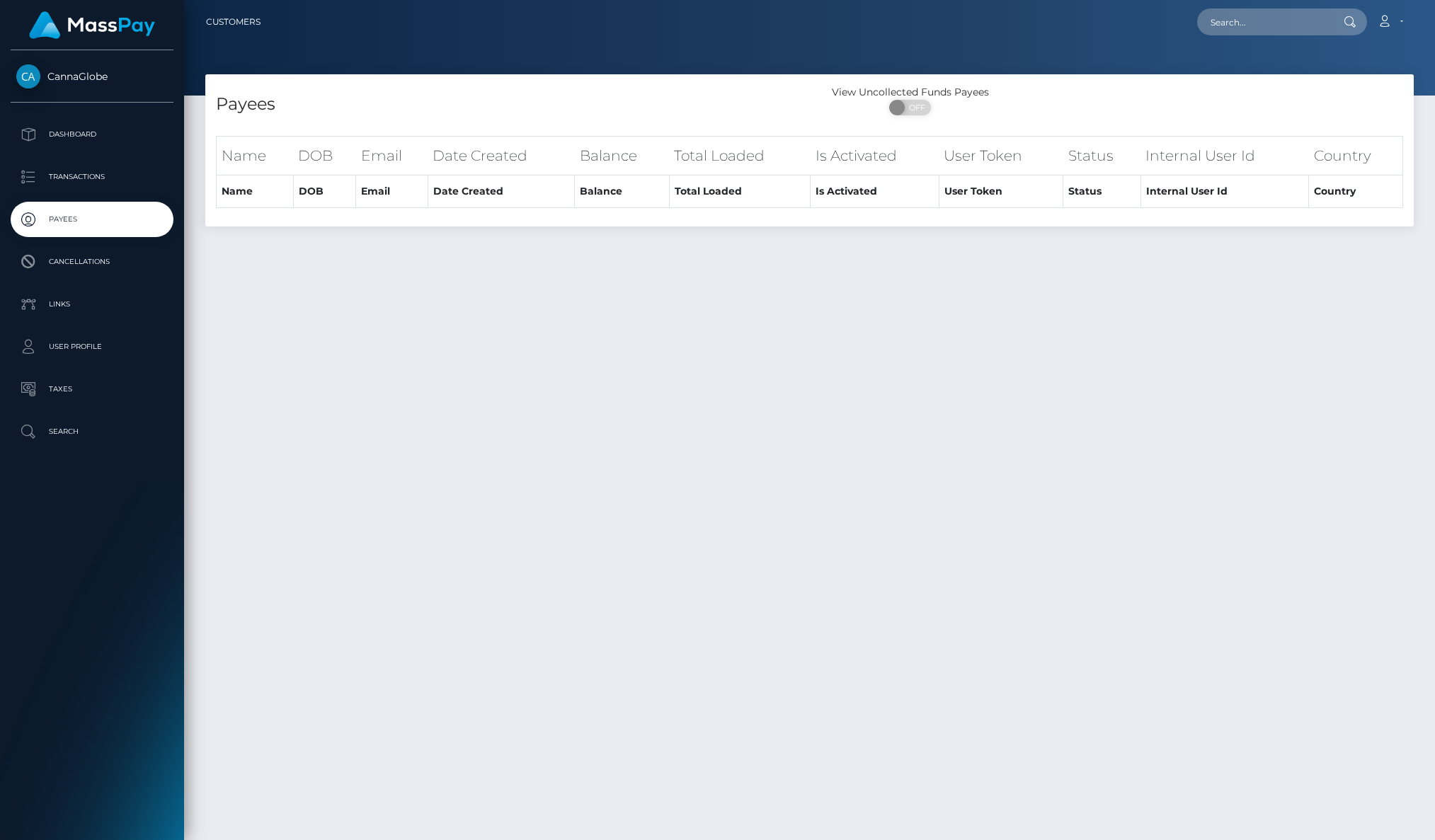
click at [64, 73] on span "CannaGlobe" at bounding box center [91, 76] width 162 height 13
click at [59, 77] on span "CannaGlobe" at bounding box center [91, 76] width 162 height 13
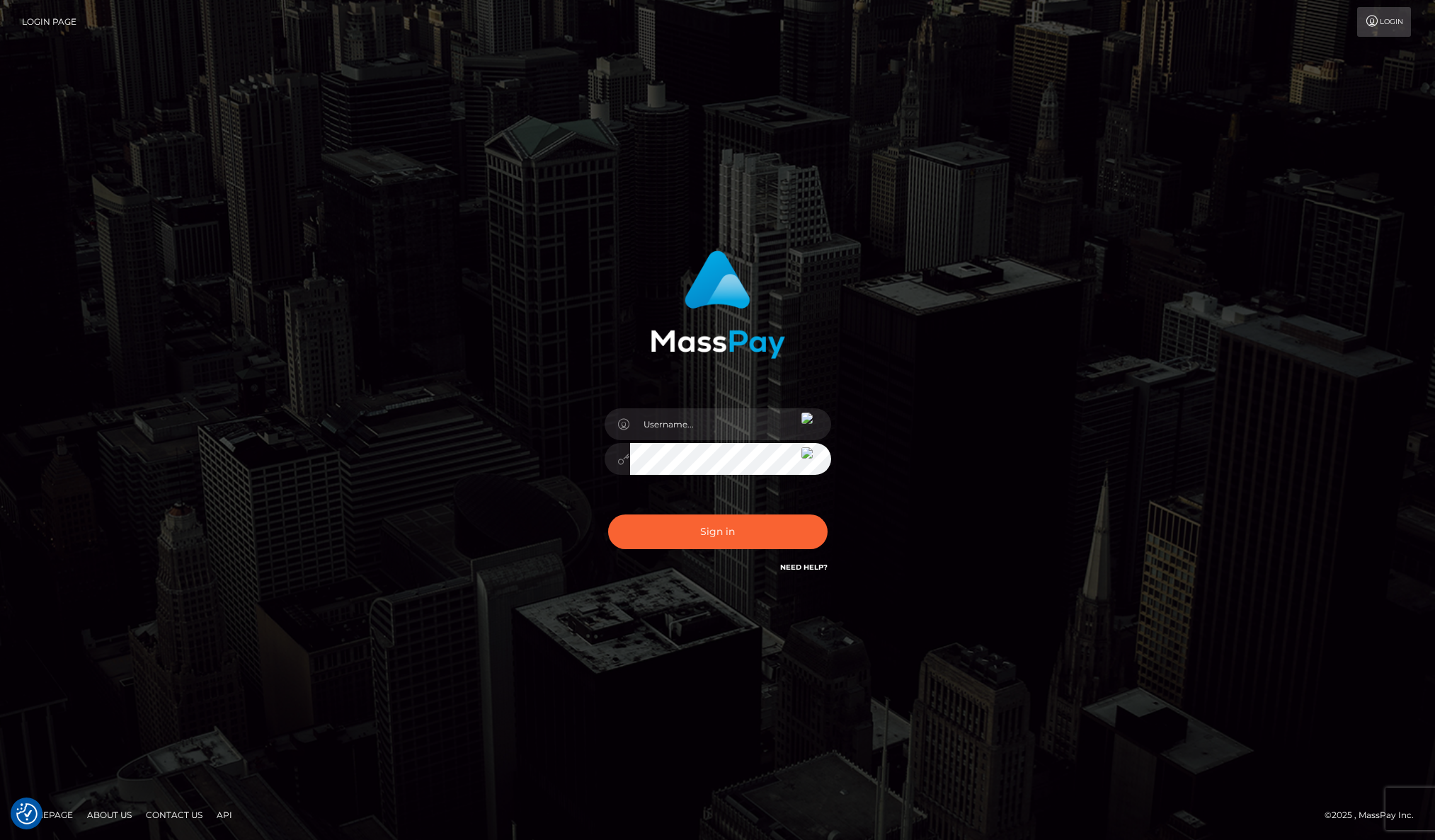
checkbox input "true"
